Goal: Task Accomplishment & Management: Complete application form

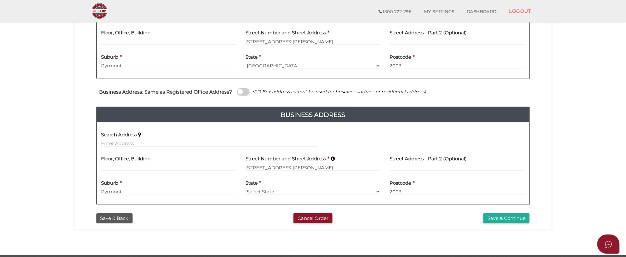
scroll to position [163, 0]
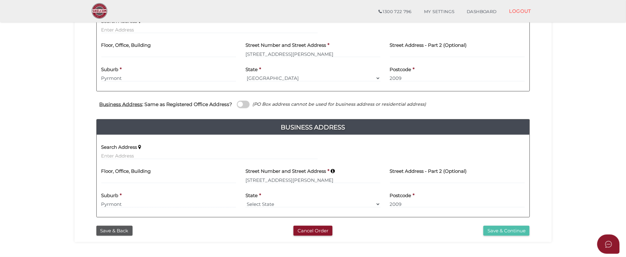
click at [504, 230] on button "Save & Continue" at bounding box center [507, 231] width 46 height 10
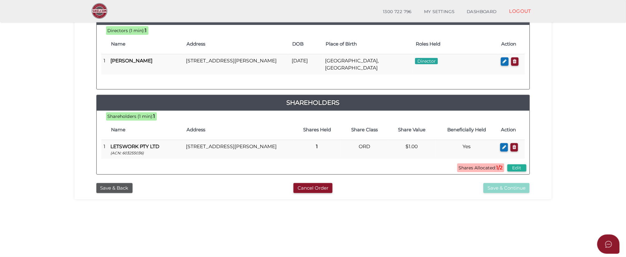
scroll to position [104, 0]
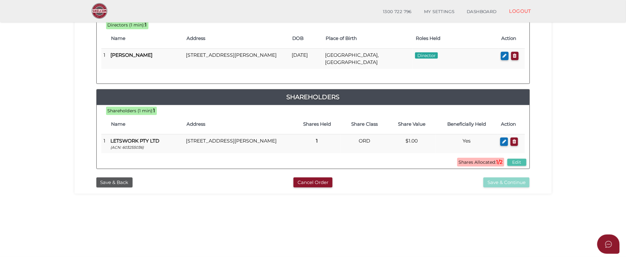
click at [519, 163] on button "Edit" at bounding box center [517, 162] width 19 height 7
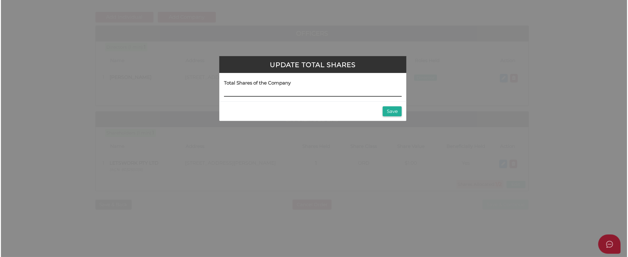
scroll to position [0, 0]
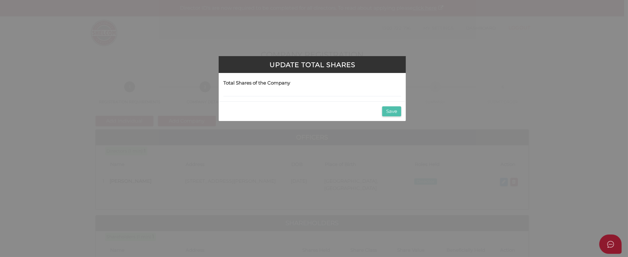
click at [388, 113] on button "Save" at bounding box center [391, 111] width 19 height 10
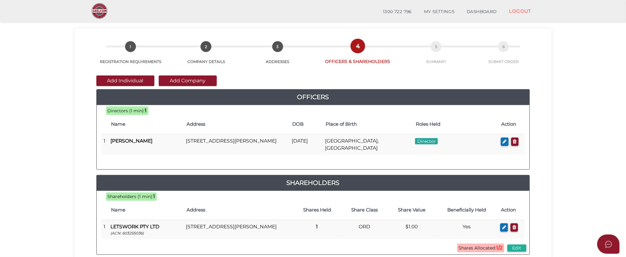
scroll to position [35, 0]
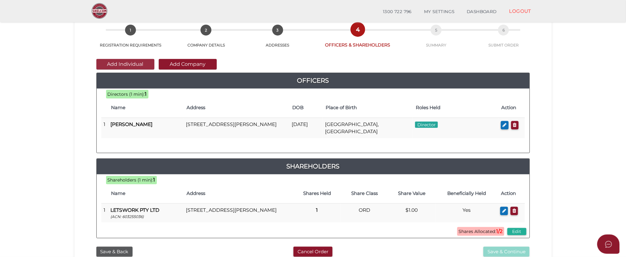
click at [113, 63] on button "Add Individual" at bounding box center [125, 64] width 58 height 11
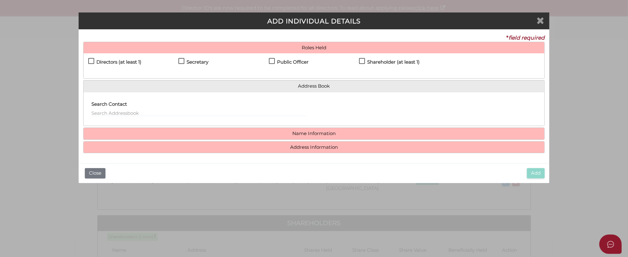
click at [544, 19] on icon "Close" at bounding box center [540, 20] width 7 height 9
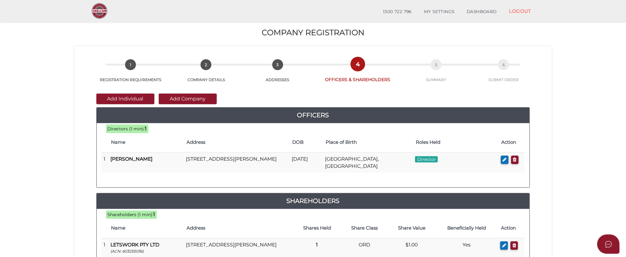
scroll to position [35, 0]
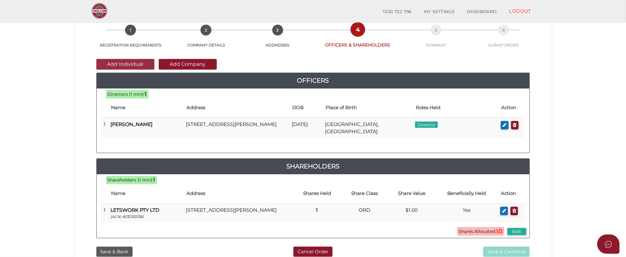
click at [119, 64] on button "Add Individual" at bounding box center [125, 64] width 58 height 11
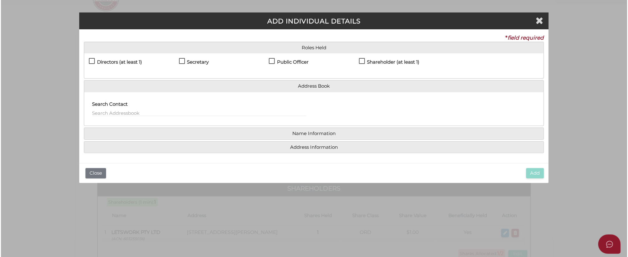
scroll to position [0, 0]
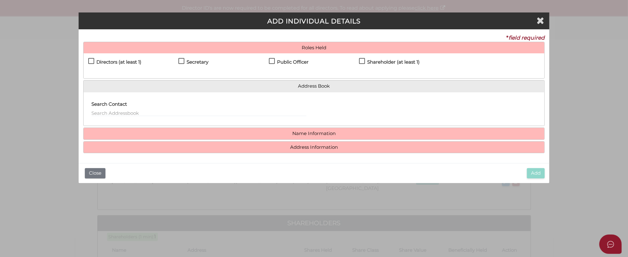
click at [362, 61] on label "Shareholder (at least 1)" at bounding box center [389, 64] width 61 height 8
checkbox input "true"
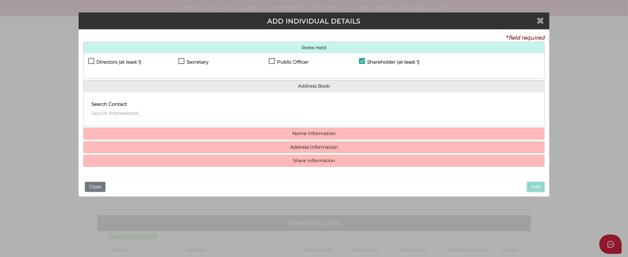
click at [537, 20] on icon "Close" at bounding box center [540, 20] width 7 height 9
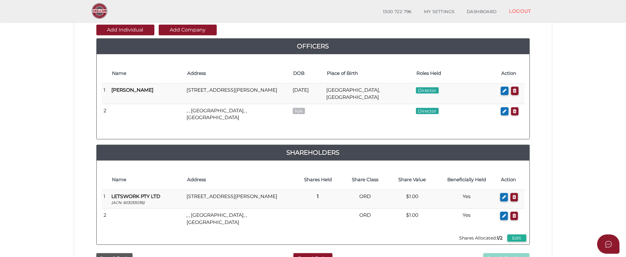
scroll to position [69, 0]
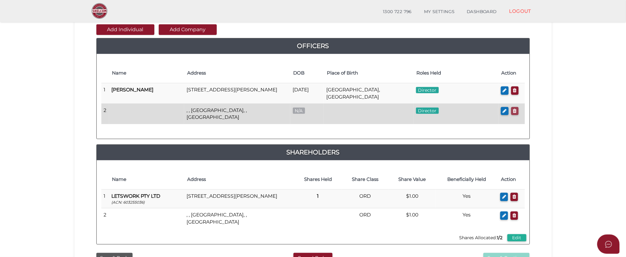
click at [514, 111] on icon "button" at bounding box center [515, 111] width 4 height 5
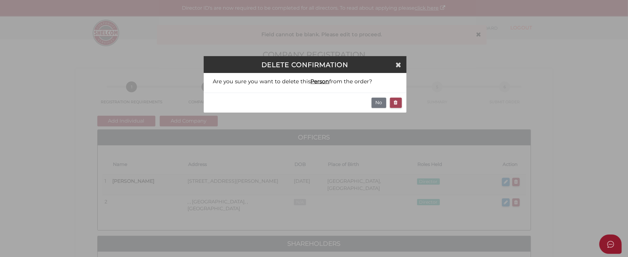
click at [396, 102] on icon "button" at bounding box center [396, 102] width 4 height 5
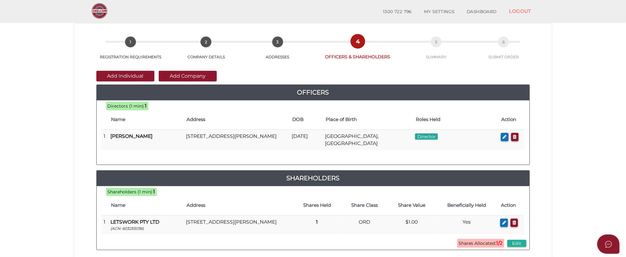
scroll to position [35, 0]
